Goal: Browse casually

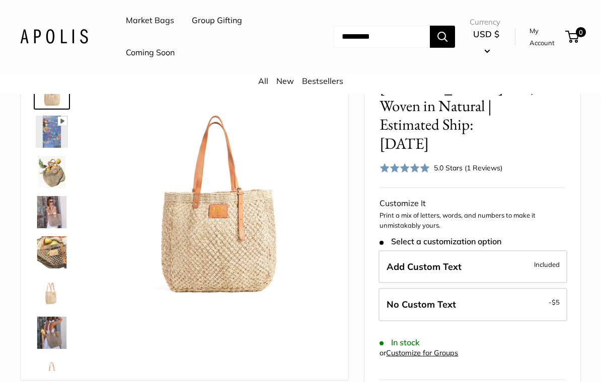
scroll to position [74, 0]
click at [44, 213] on img at bounding box center [52, 212] width 32 height 32
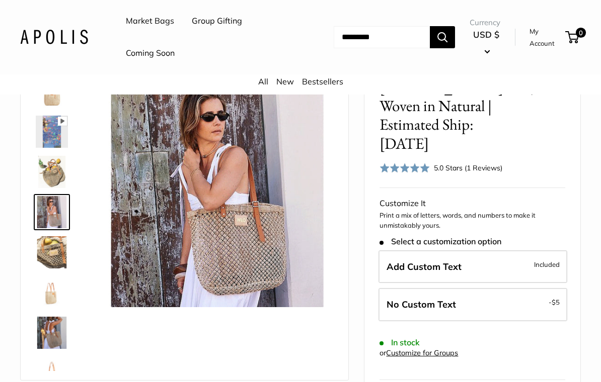
click at [55, 256] on img at bounding box center [52, 253] width 32 height 32
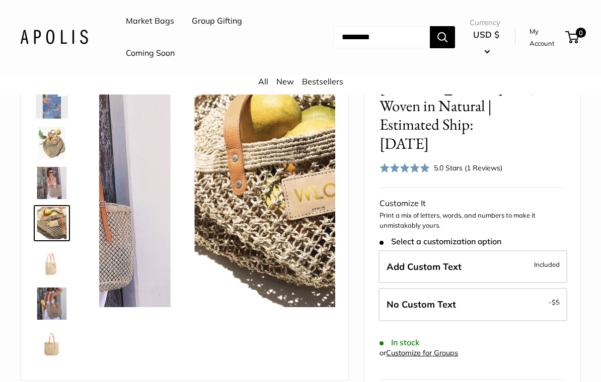
scroll to position [31, 0]
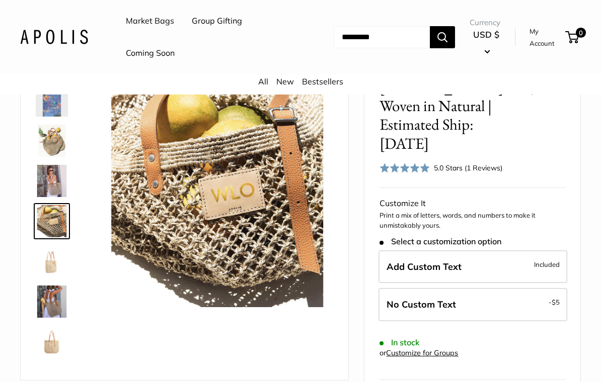
click at [52, 268] on img at bounding box center [52, 262] width 32 height 32
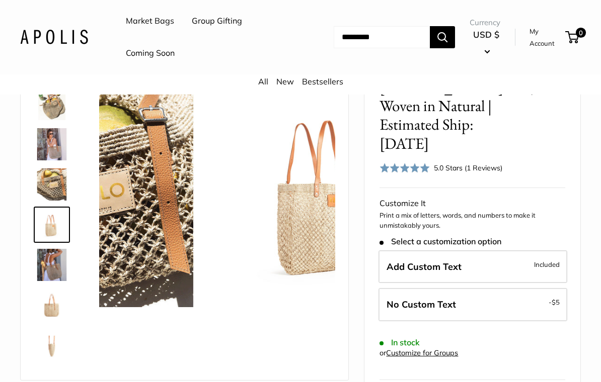
scroll to position [71, 0]
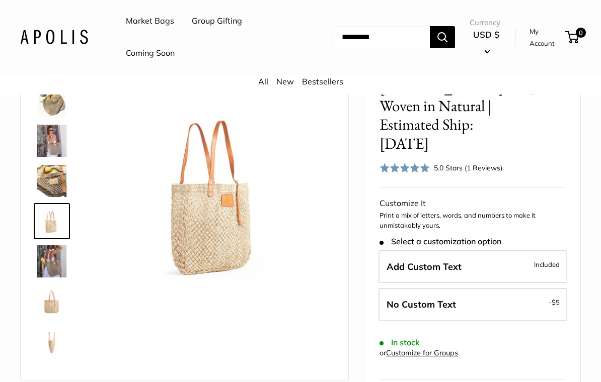
click at [58, 307] on img at bounding box center [52, 302] width 32 height 32
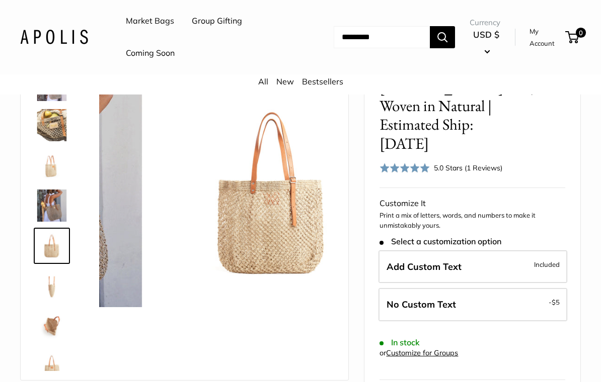
scroll to position [145, 0]
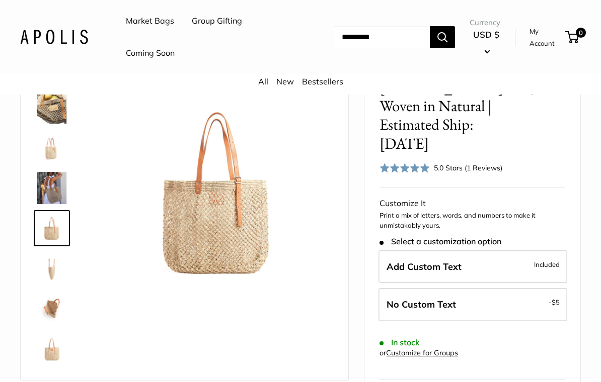
click at [60, 351] on img at bounding box center [52, 349] width 32 height 32
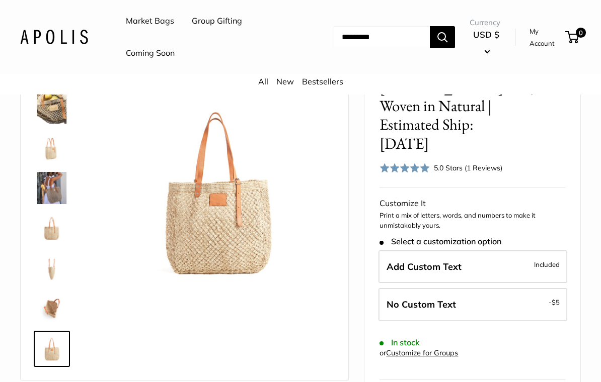
click at [51, 110] on img at bounding box center [52, 108] width 32 height 32
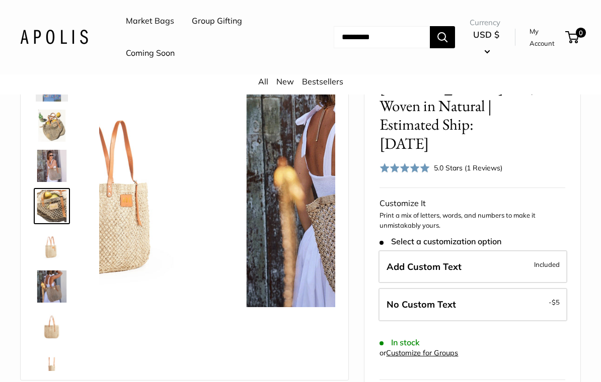
scroll to position [31, 0]
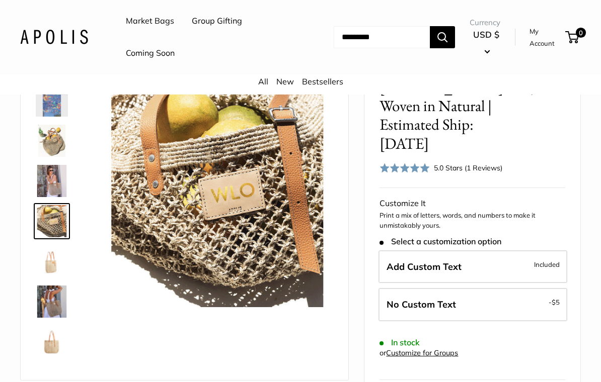
click at [62, 138] on img at bounding box center [52, 141] width 32 height 32
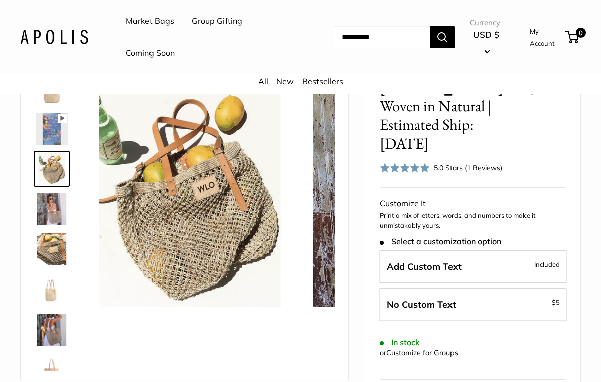
scroll to position [0, 0]
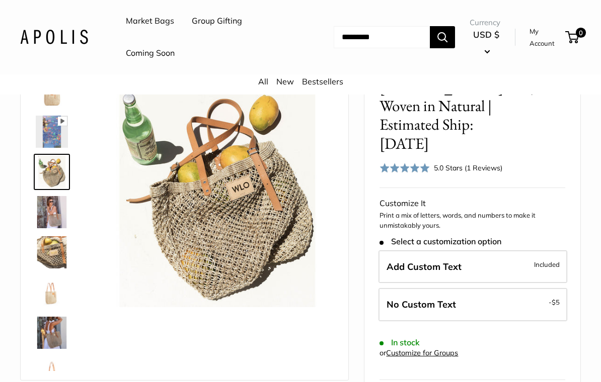
click at [56, 129] on img at bounding box center [52, 132] width 32 height 32
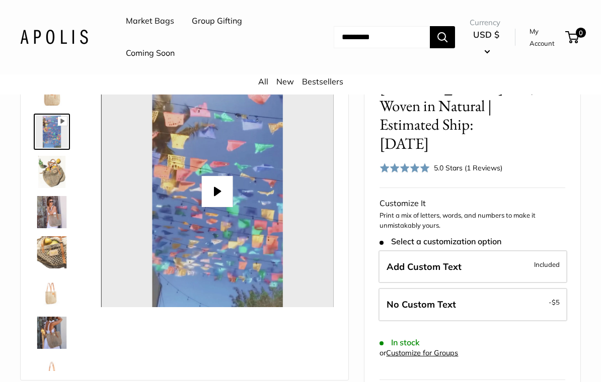
click at [214, 181] on button "Play" at bounding box center [217, 191] width 31 height 31
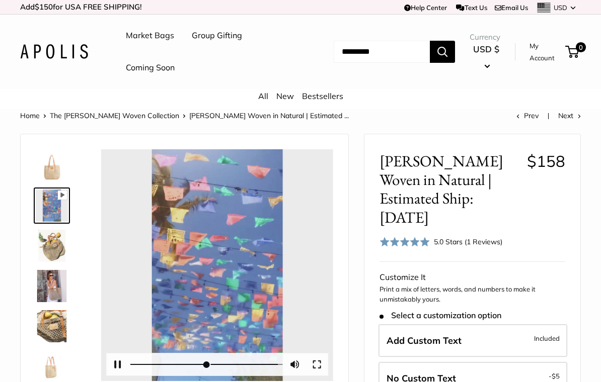
type input "*"
